Goal: Information Seeking & Learning: Find contact information

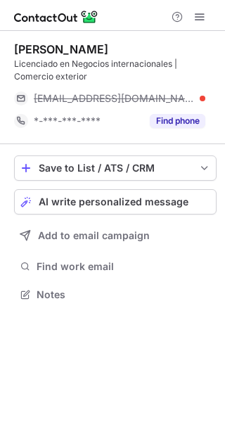
scroll to position [285, 225]
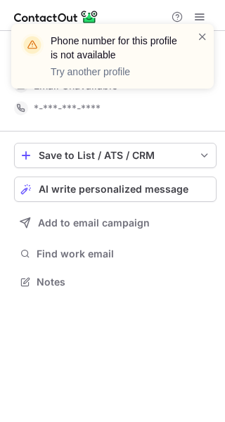
scroll to position [272, 225]
click at [205, 34] on span at bounding box center [202, 37] width 11 height 14
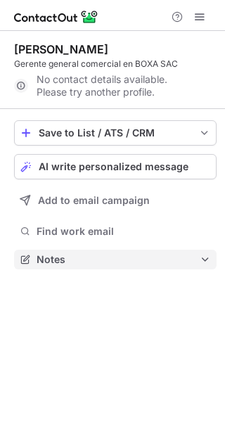
scroll to position [249, 225]
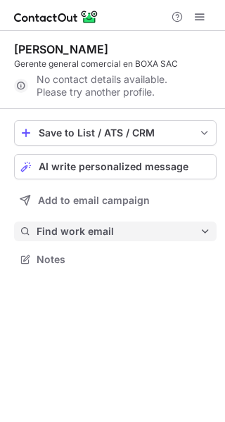
click at [112, 233] on span "Find work email" at bounding box center [118, 231] width 163 height 13
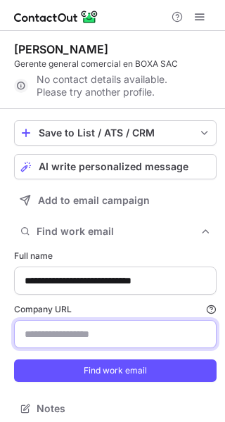
click at [93, 342] on input "Company URL Finding work email will consume 1 credit if a match is found." at bounding box center [115, 334] width 202 height 28
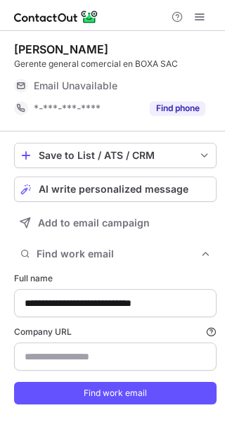
click at [55, 358] on input "Company URL Finding work email will consume 1 credit if a match is found." at bounding box center [115, 356] width 202 height 28
type input "**********"
click at [14, 382] on button "Find work email" at bounding box center [115, 393] width 202 height 22
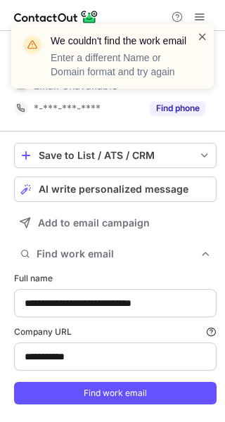
click at [202, 34] on span at bounding box center [202, 37] width 11 height 14
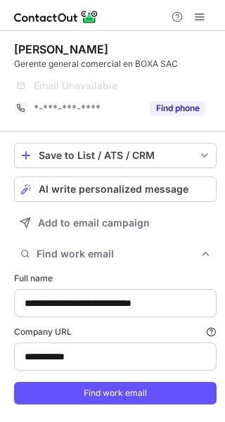
click at [185, 107] on div "We couldn't find the work email Enter a different Name or Domain format and try…" at bounding box center [112, 62] width 225 height 104
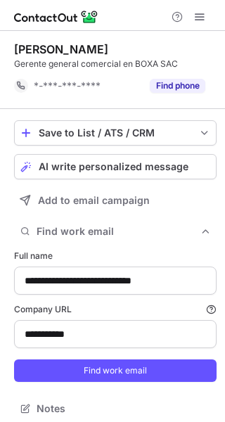
scroll to position [398, 215]
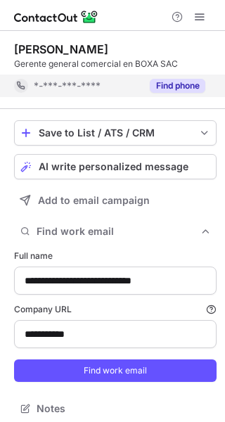
click at [185, 88] on button "Find phone" at bounding box center [178, 86] width 56 height 14
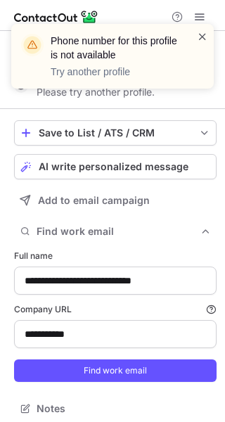
click at [201, 34] on span at bounding box center [202, 37] width 11 height 14
